Goal: Task Accomplishment & Management: Manage account settings

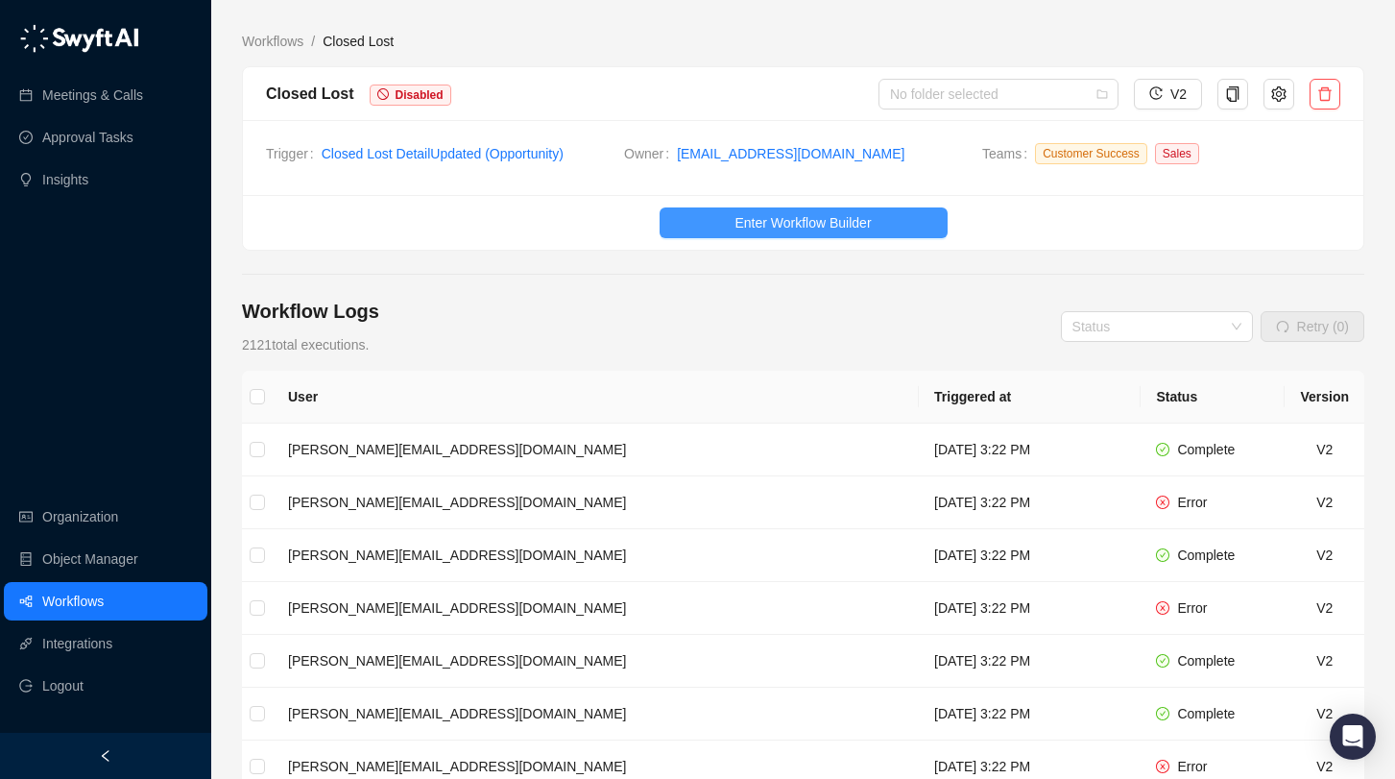
click at [735, 219] on span "Enter Workflow Builder" at bounding box center [803, 222] width 136 height 21
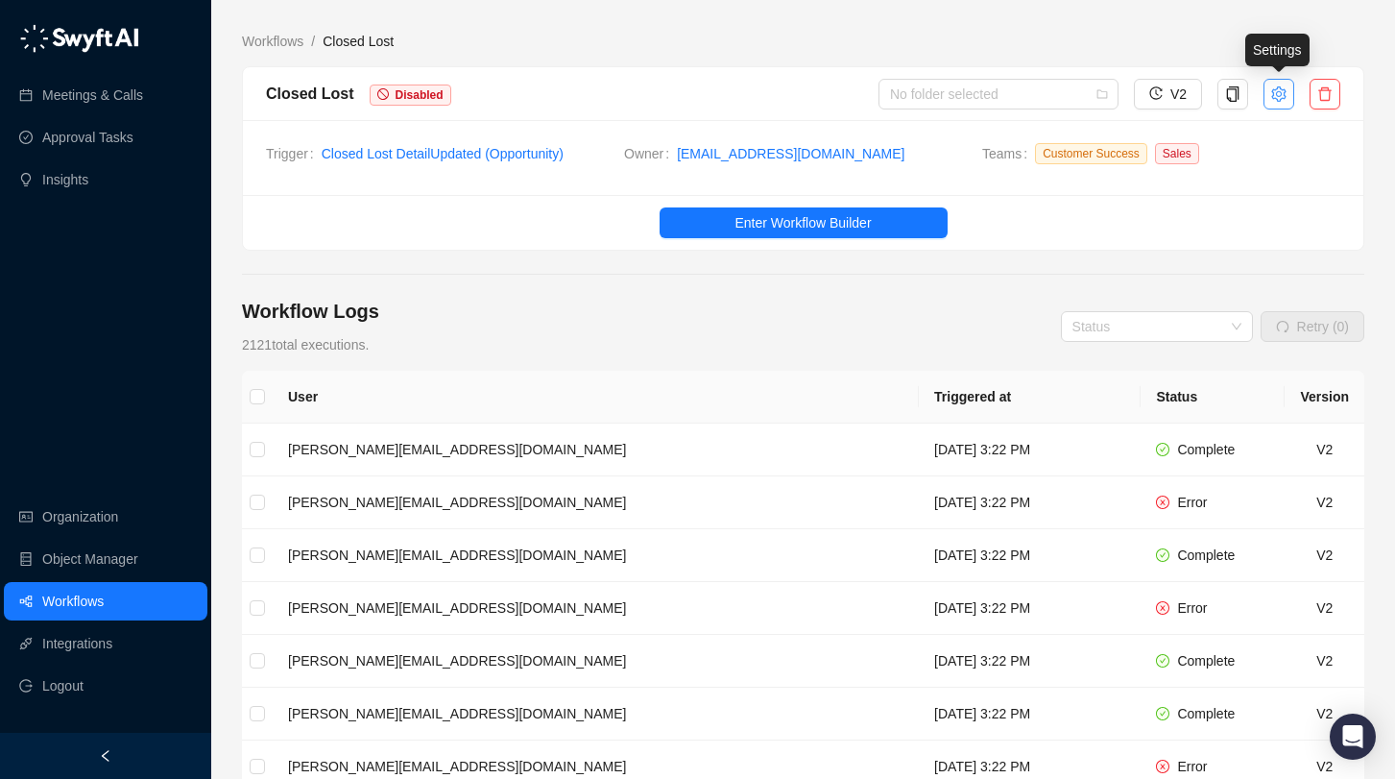
click at [1275, 101] on icon "setting" at bounding box center [1278, 93] width 15 height 15
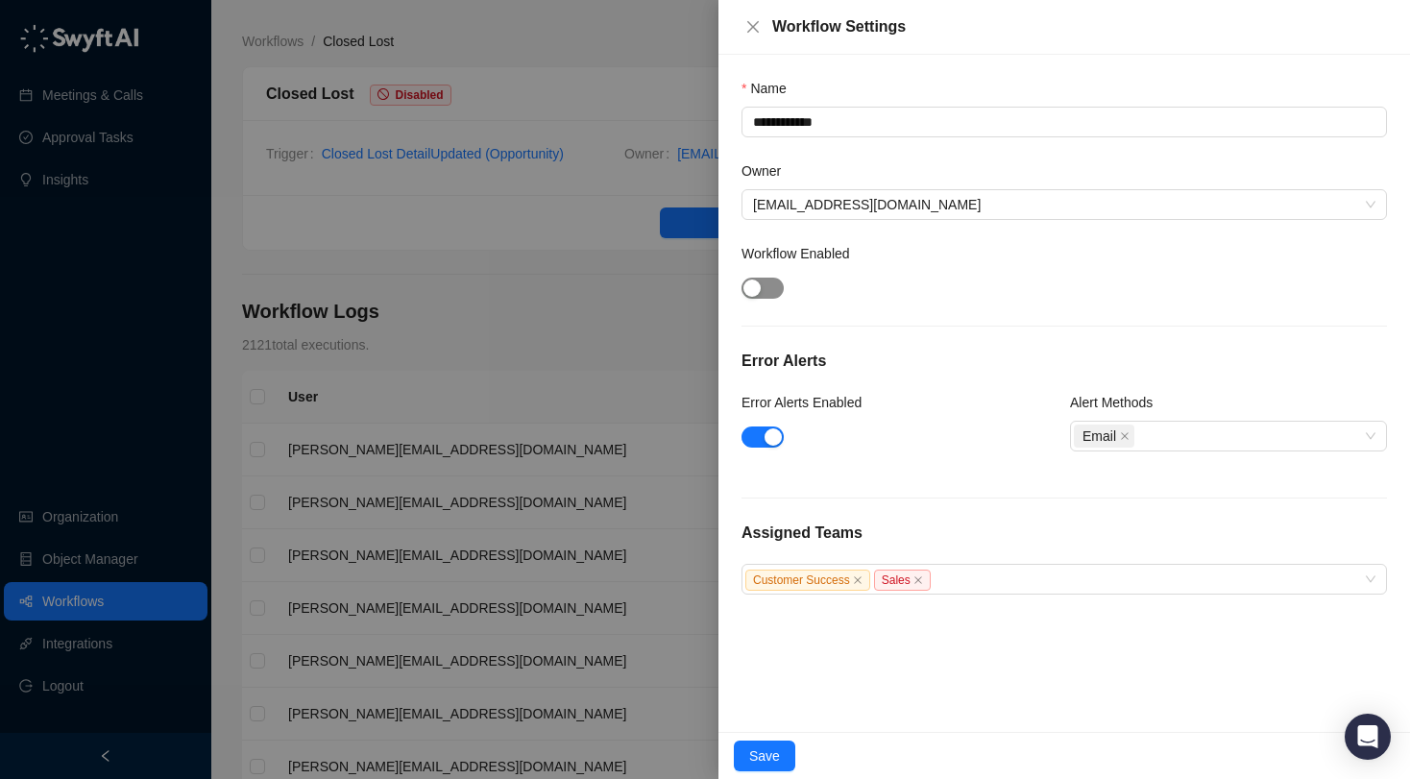
click at [764, 285] on span "button" at bounding box center [762, 288] width 42 height 21
click at [763, 746] on span "Save" at bounding box center [764, 755] width 31 height 21
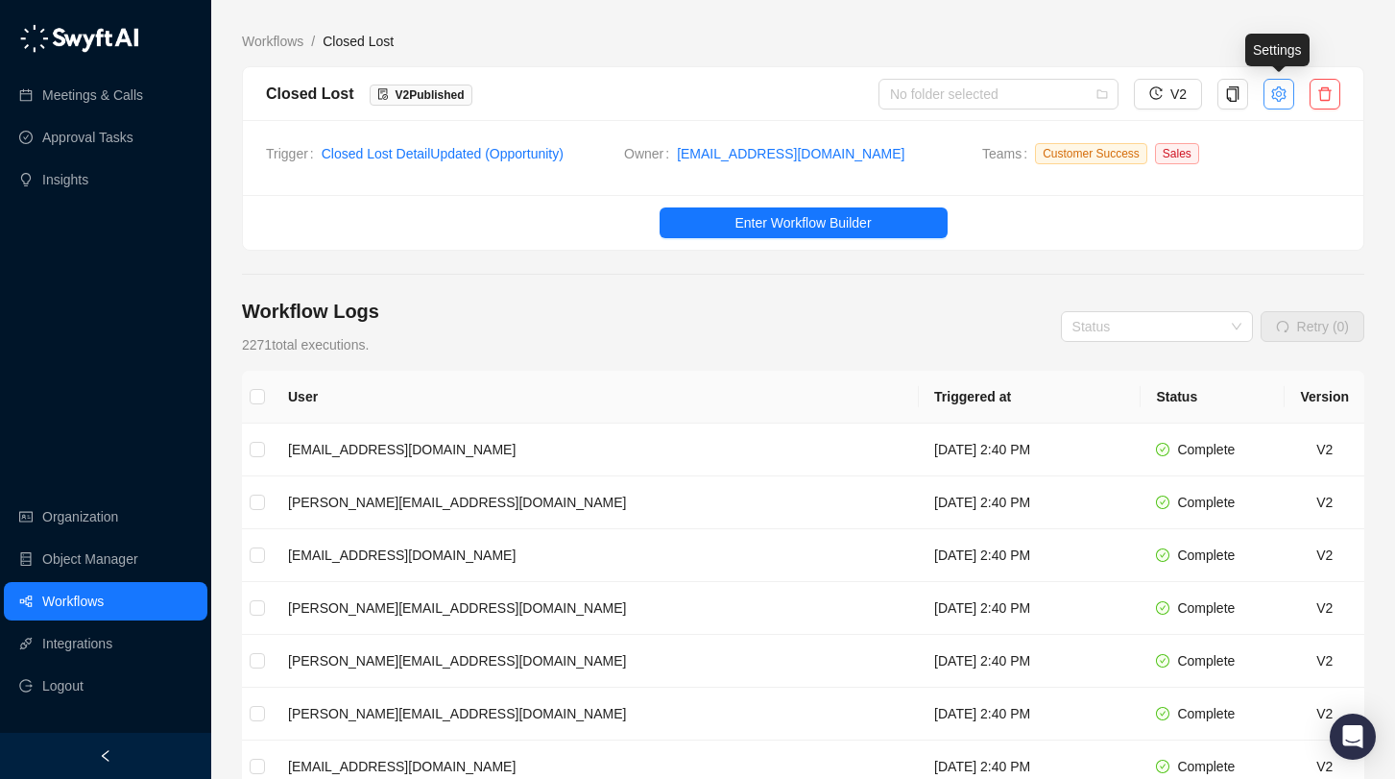
click at [1287, 92] on button "button" at bounding box center [1279, 94] width 31 height 31
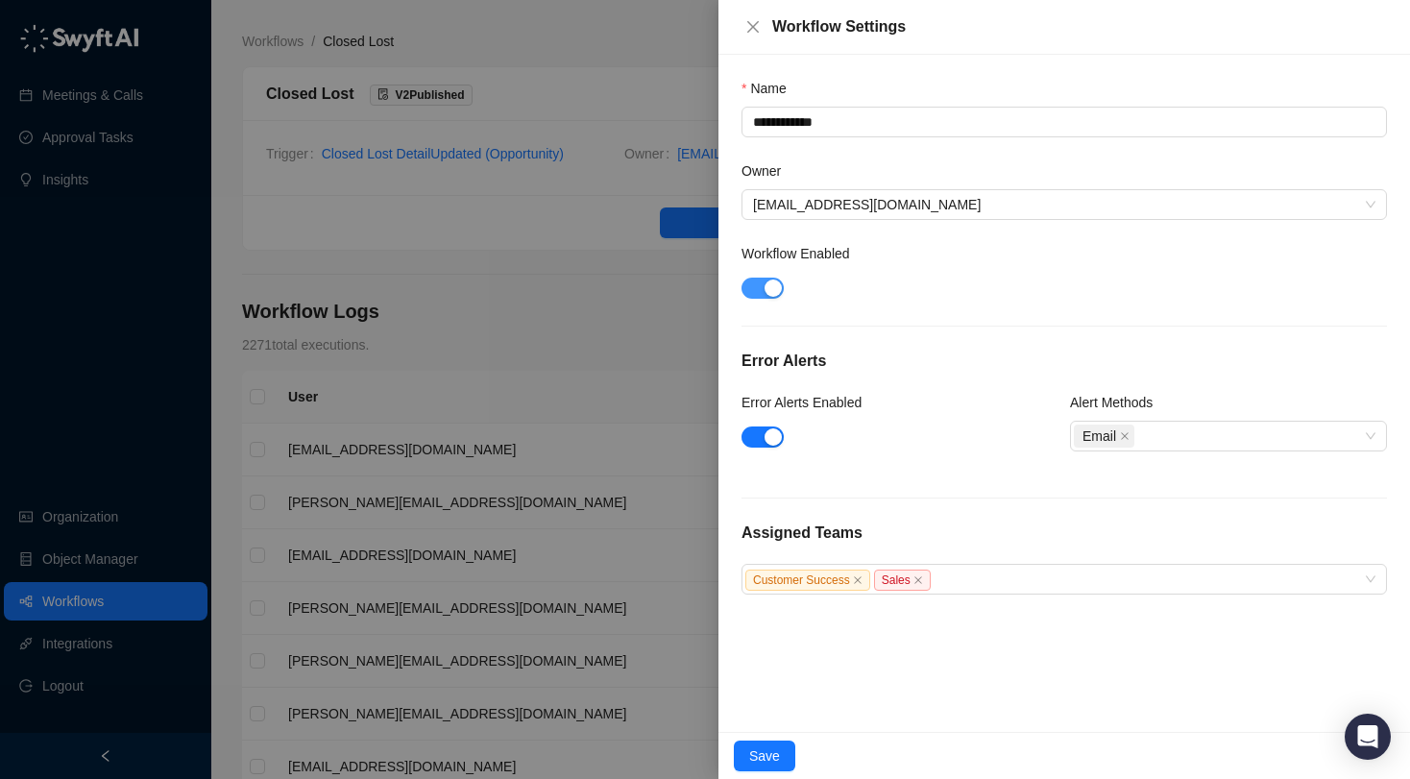
click at [770, 289] on div "button" at bounding box center [772, 287] width 17 height 17
click at [759, 750] on span "Save" at bounding box center [764, 755] width 31 height 21
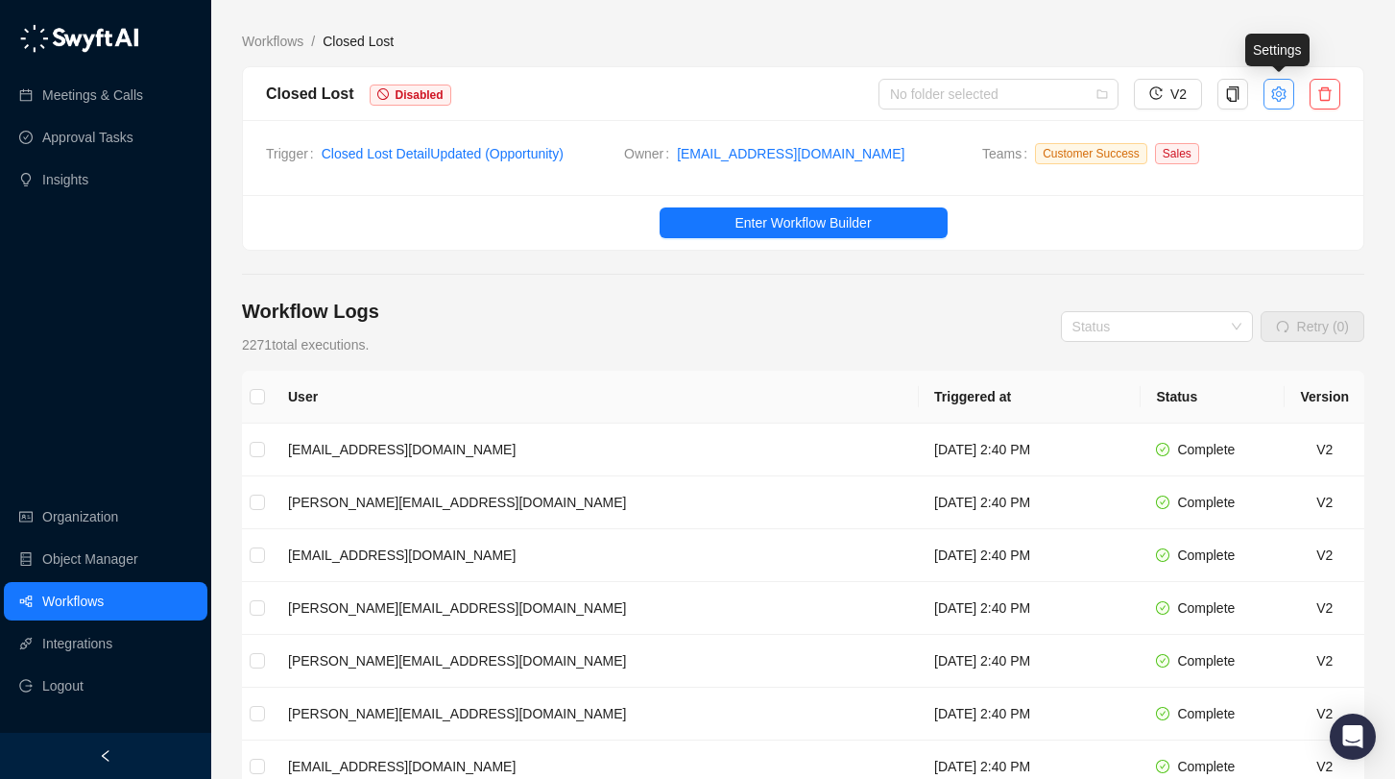
click at [1272, 107] on button "button" at bounding box center [1279, 94] width 31 height 31
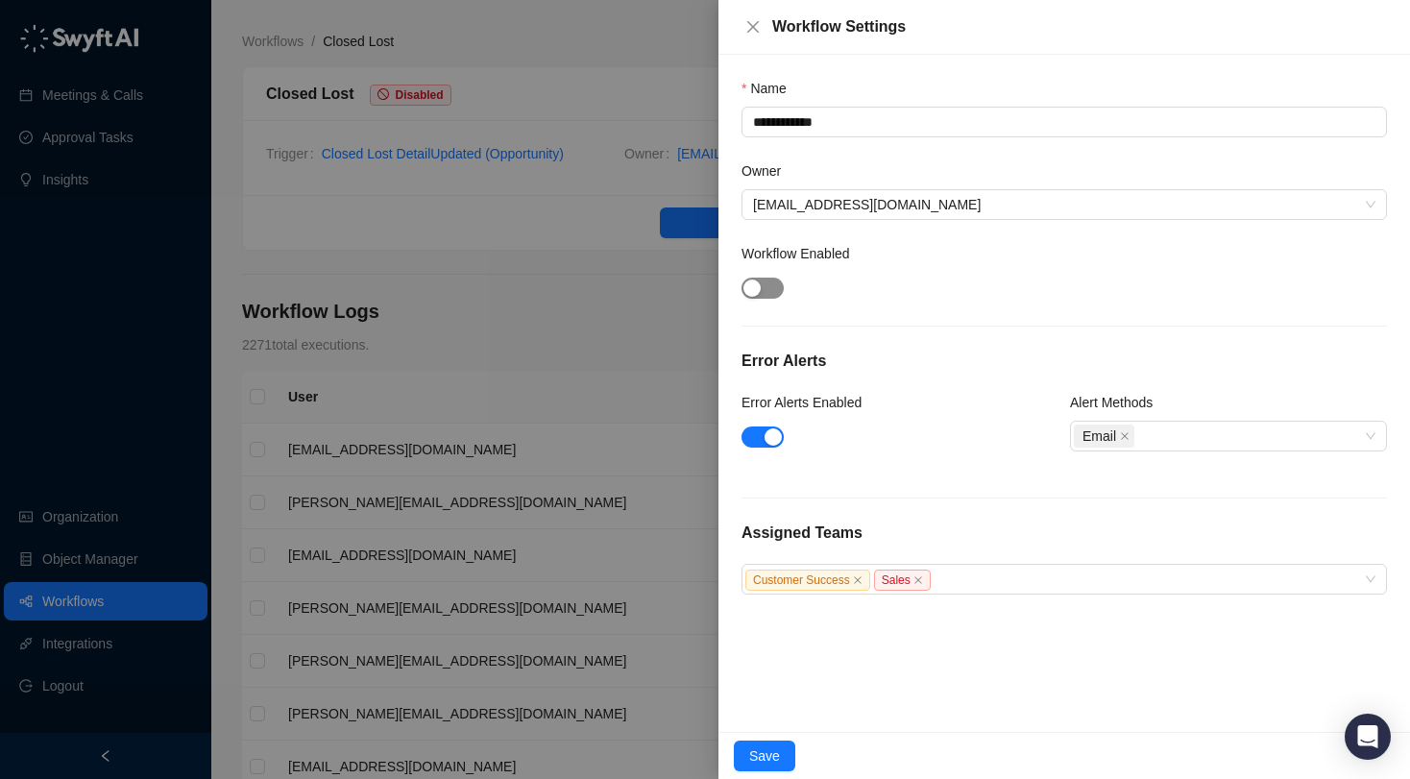
click at [760, 291] on div "button" at bounding box center [751, 287] width 17 height 17
click at [761, 747] on span "Save" at bounding box center [764, 755] width 31 height 21
